Goal: Book appointment/travel/reservation

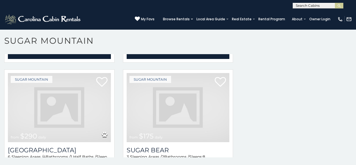
scroll to position [694, 0]
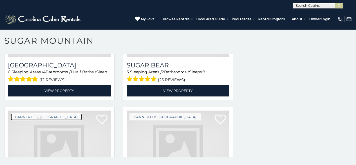
click at [14, 113] on link "Banner Elk, [GEOGRAPHIC_DATA]" at bounding box center [46, 116] width 71 height 7
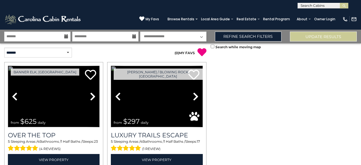
scroll to position [726, 0]
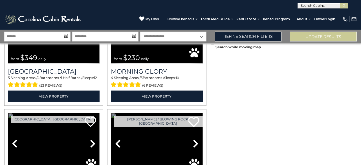
click at [8, 113] on link "Previous" at bounding box center [15, 143] width 14 height 61
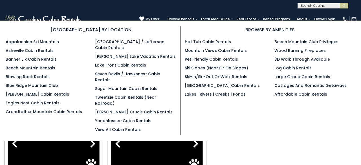
scroll to position [180, 0]
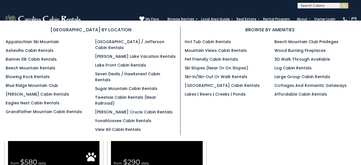
click at [8, 104] on section "[GEOGRAPHIC_DATA] BY LOCATION Appalachian Ski Mountain Asheville Cabin Rentals …" at bounding box center [180, 81] width 361 height 120
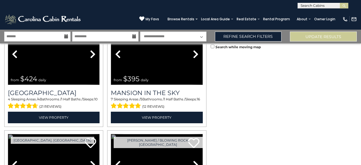
scroll to position [290, 0]
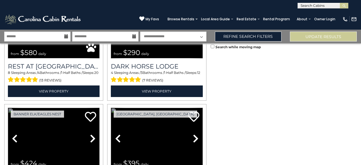
click at [8, 108] on link "Previous" at bounding box center [15, 138] width 14 height 61
